Goal: Task Accomplishment & Management: Manage account settings

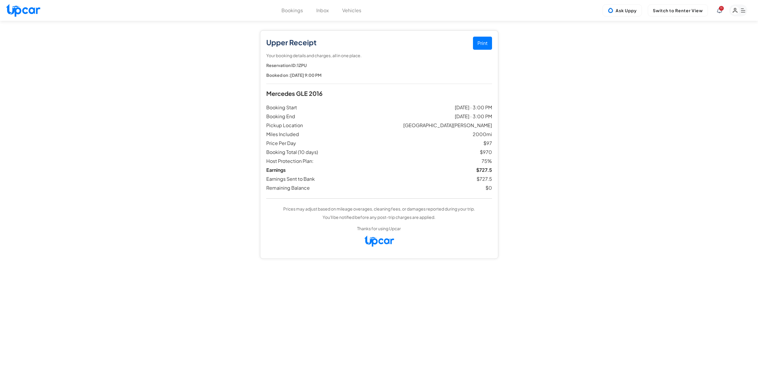
click at [288, 12] on button "Bookings" at bounding box center [291, 10] width 21 height 7
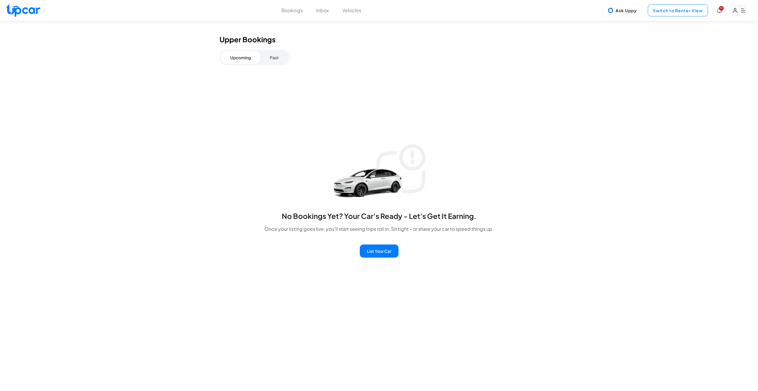
click at [667, 11] on button "Switch to Renter View" at bounding box center [678, 10] width 60 height 12
select select "********"
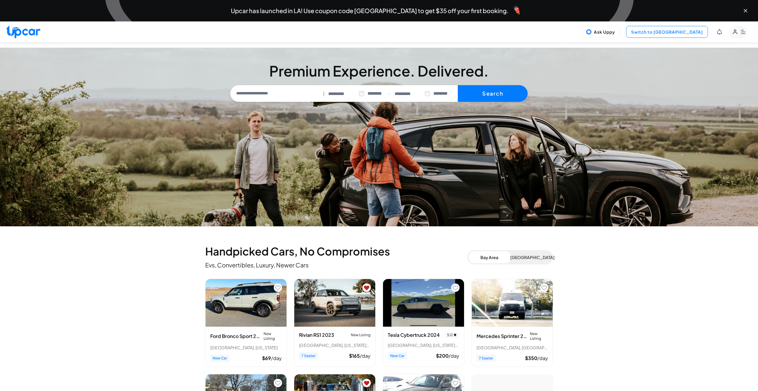
click at [674, 38] on button "Switch to [GEOGRAPHIC_DATA]" at bounding box center [667, 32] width 82 height 12
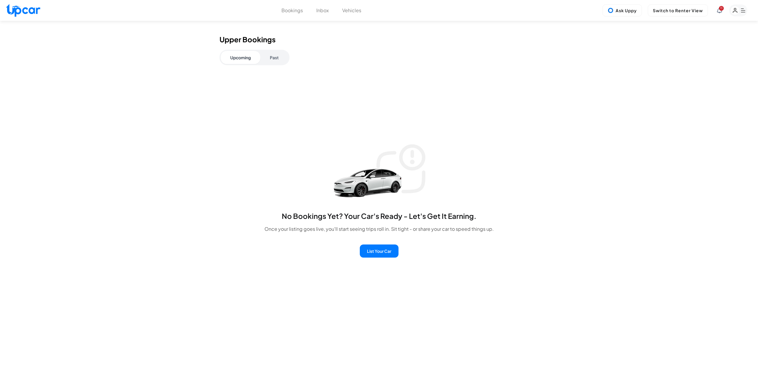
click at [286, 11] on button "Bookings" at bounding box center [291, 10] width 21 height 7
click at [321, 14] on button "Inbox" at bounding box center [322, 10] width 13 height 7
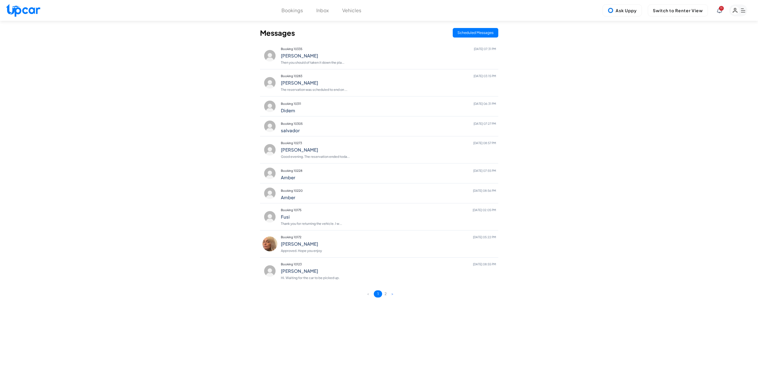
click at [351, 6] on div "Bookings Inbox Vehicles 11 Ask Uppy Switch to Renter View 11" at bounding box center [379, 10] width 758 height 21
click at [350, 10] on button "Vehicles" at bounding box center [351, 10] width 19 height 7
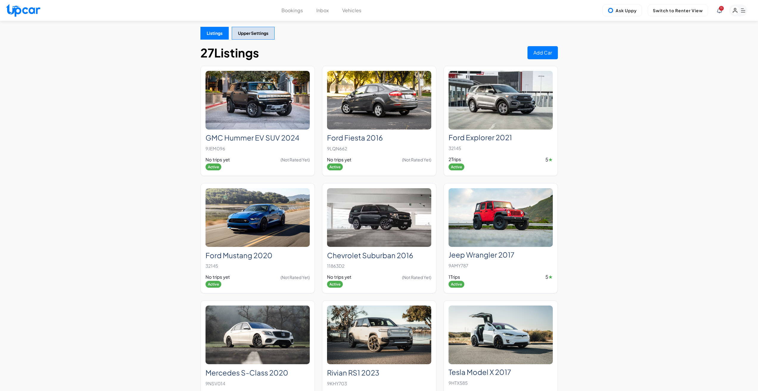
click at [294, 11] on button "Bookings" at bounding box center [291, 10] width 21 height 7
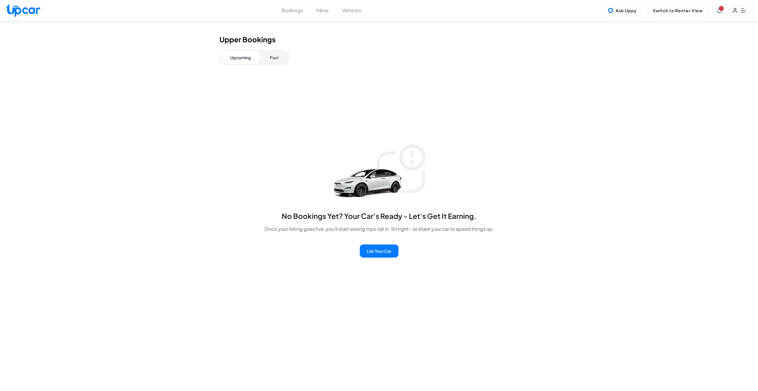
click at [719, 9] on span "11" at bounding box center [721, 8] width 5 height 5
click at [743, 12] on rect "button" at bounding box center [738, 10] width 18 height 12
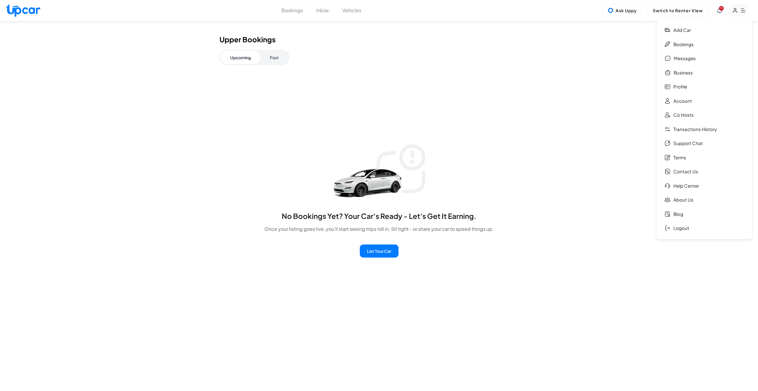
click at [720, 7] on span "11" at bounding box center [721, 8] width 5 height 5
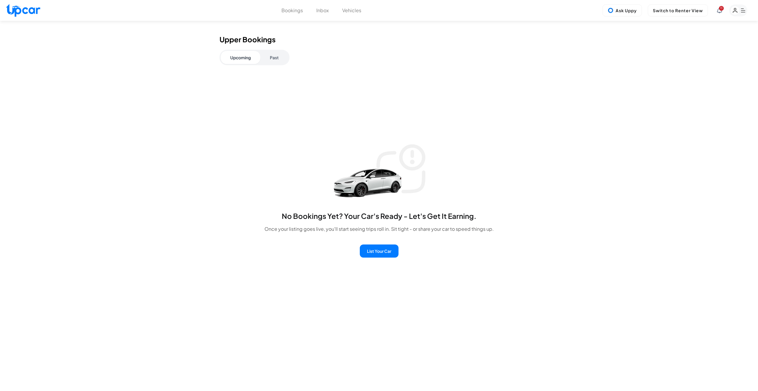
click at [720, 7] on span "11" at bounding box center [721, 8] width 5 height 5
click at [321, 10] on button "Inbox" at bounding box center [322, 10] width 13 height 7
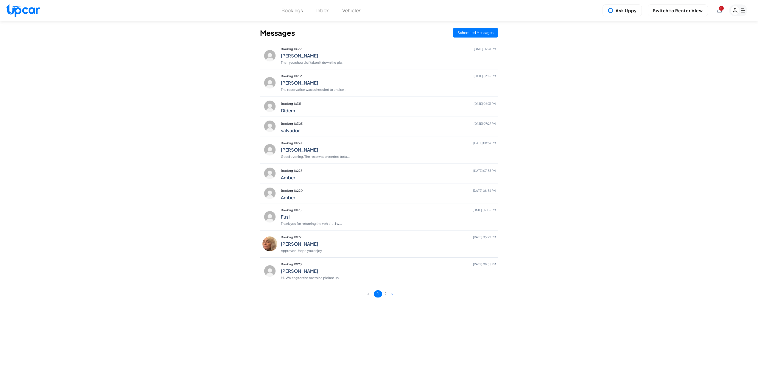
click at [29, 10] on img at bounding box center [23, 10] width 34 height 13
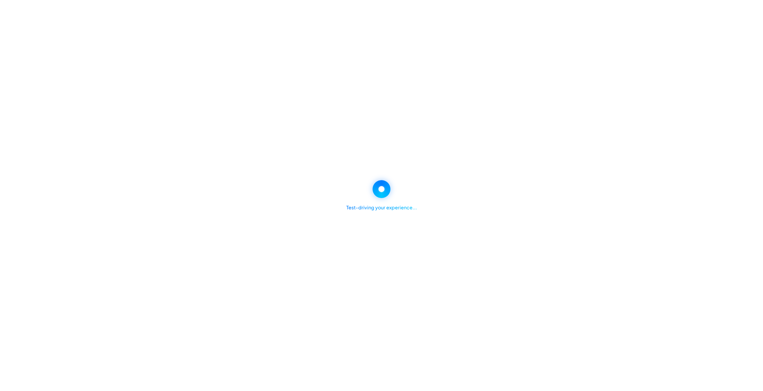
select select "********"
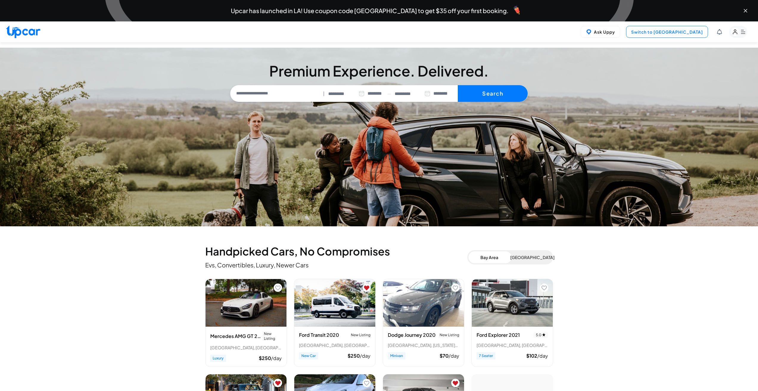
click at [670, 38] on button "Switch to [GEOGRAPHIC_DATA]" at bounding box center [667, 32] width 82 height 12
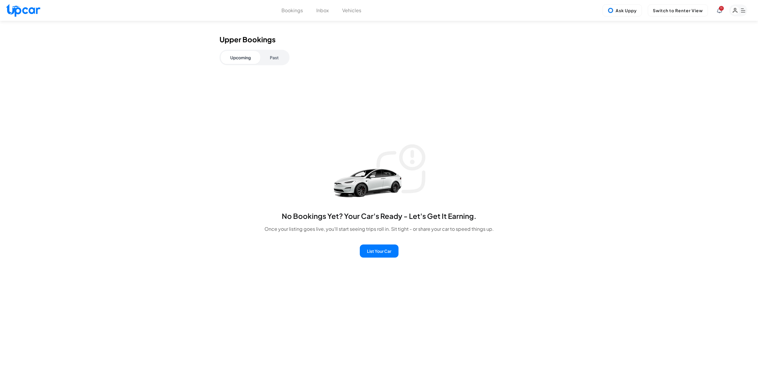
click at [260, 64] on button "Past" at bounding box center [274, 57] width 28 height 13
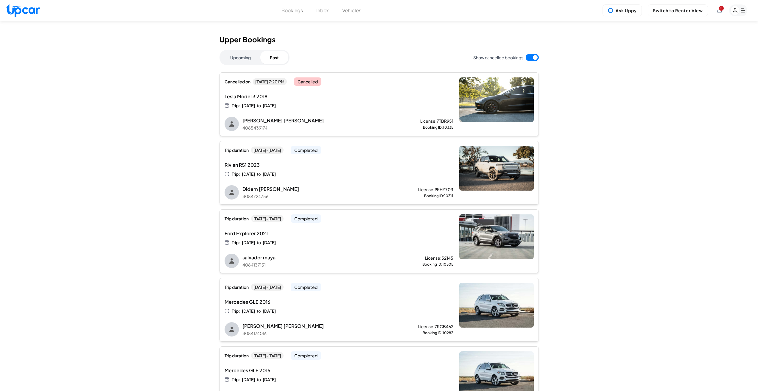
click at [351, 13] on button "Vehicles" at bounding box center [351, 10] width 19 height 7
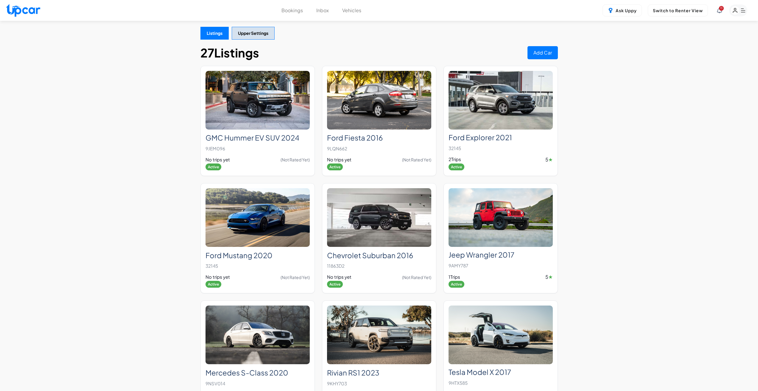
click at [324, 13] on button "Inbox" at bounding box center [322, 10] width 13 height 7
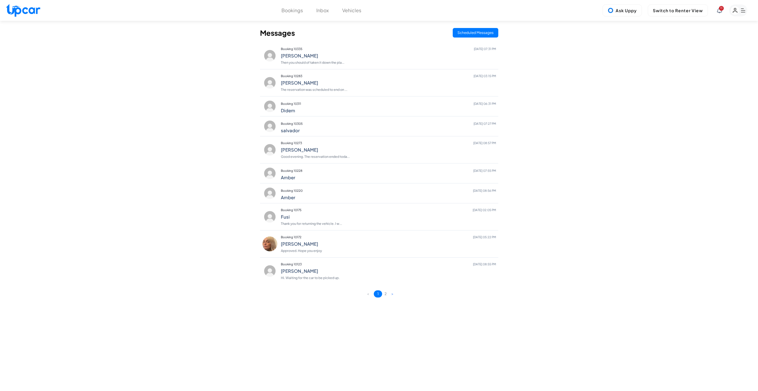
click at [295, 11] on button "Bookings" at bounding box center [291, 10] width 21 height 7
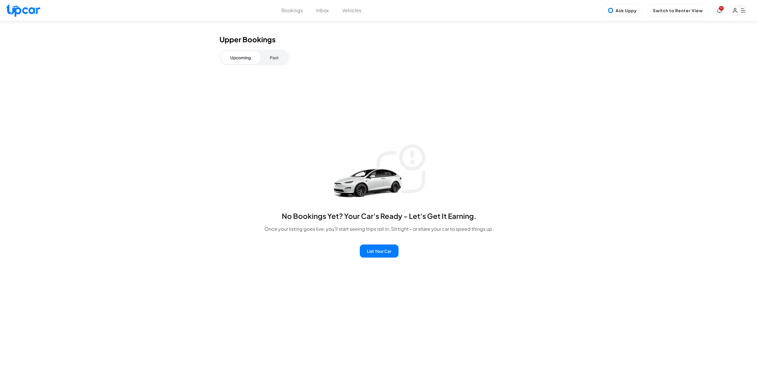
click at [745, 13] on rect "button" at bounding box center [738, 10] width 18 height 12
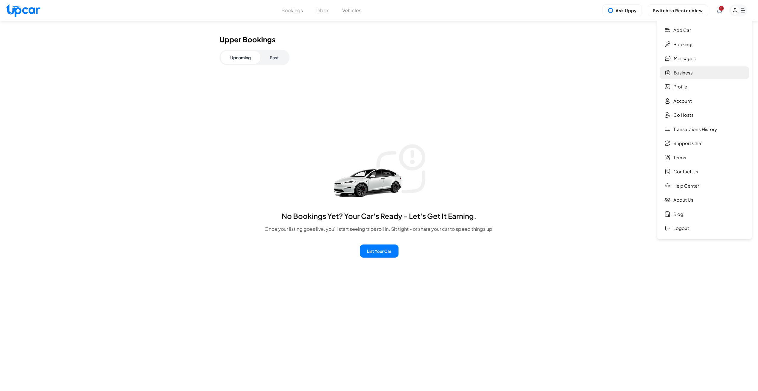
click at [684, 74] on link "Business" at bounding box center [704, 72] width 89 height 13
